Goal: Task Accomplishment & Management: Complete application form

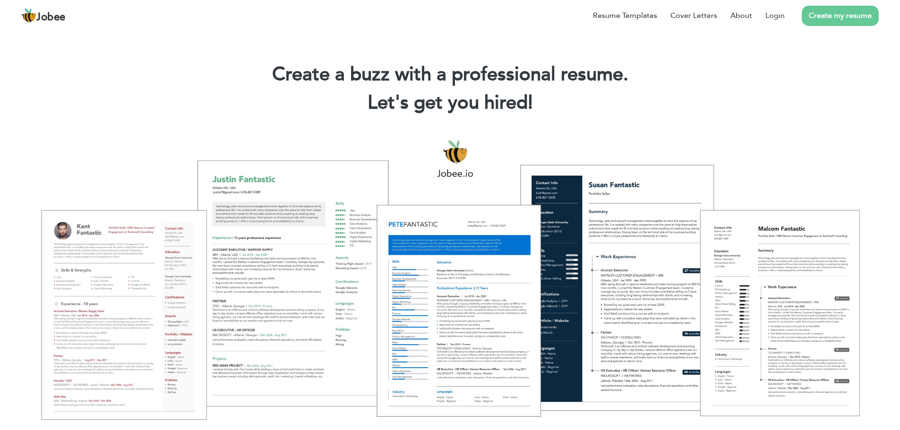
click at [828, 26] on li "Create my resume" at bounding box center [831, 15] width 94 height 25
click at [833, 16] on link "Create my resume" at bounding box center [839, 16] width 77 height 20
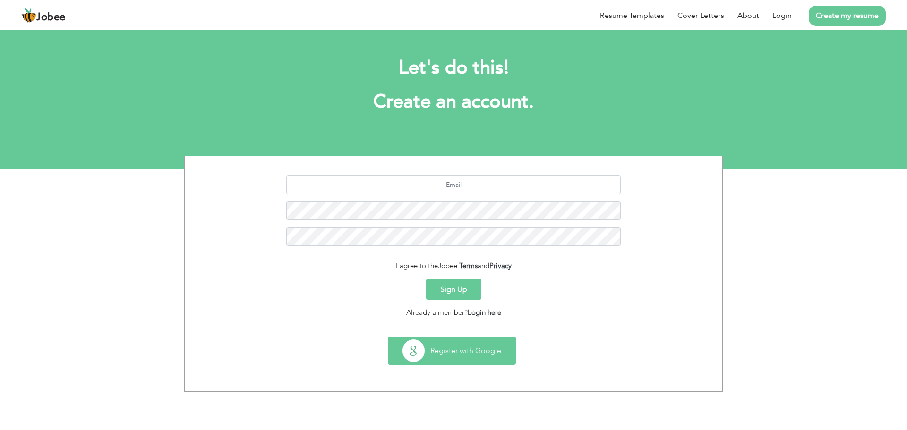
click at [480, 350] on button "Register with Google" at bounding box center [451, 350] width 127 height 27
